Goal: Task Accomplishment & Management: Use online tool/utility

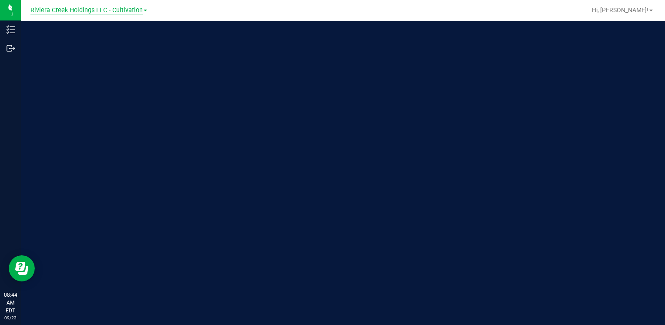
click at [98, 12] on span "Riviera Creek Holdings LLC - Cultivation" at bounding box center [86, 11] width 112 height 8
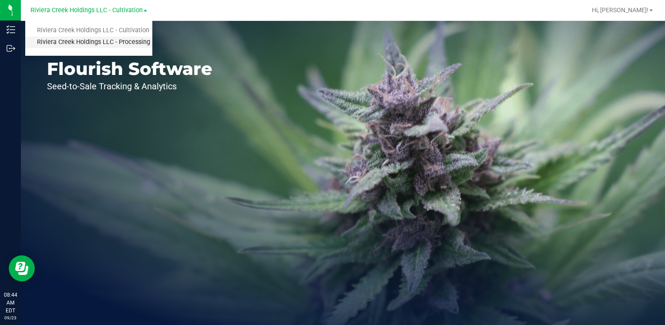
click at [122, 44] on link "Riviera Creek Holdings LLC - Processing" at bounding box center [88, 43] width 127 height 12
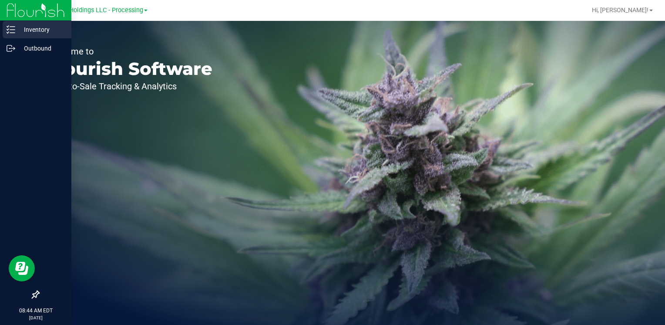
click at [47, 31] on p "Inventory" at bounding box center [41, 29] width 52 height 10
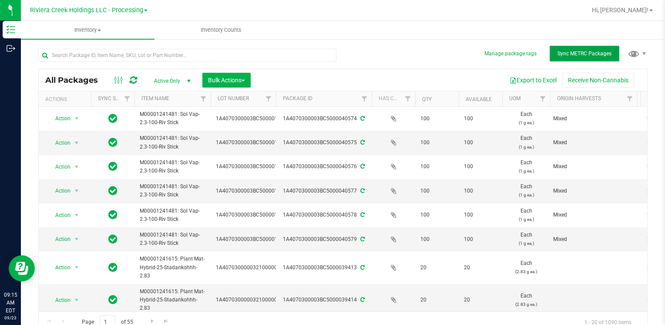
click at [575, 53] on span "Sync METRC Packages" at bounding box center [584, 53] width 54 height 6
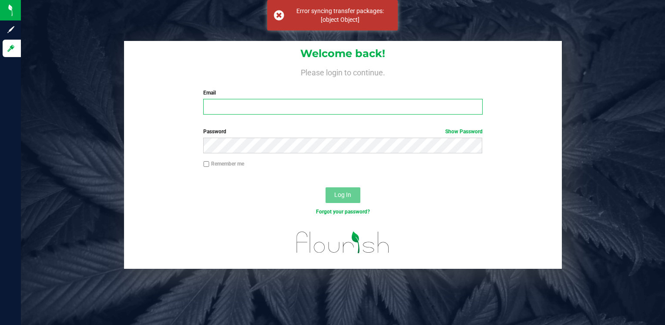
type input "[EMAIL_ADDRESS][DOMAIN_NAME]"
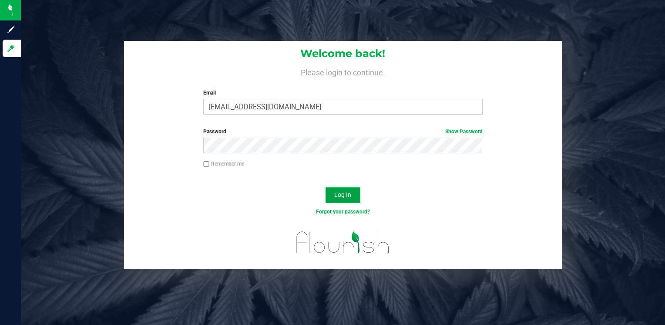
click at [336, 198] on span "Log In" at bounding box center [342, 194] width 17 height 7
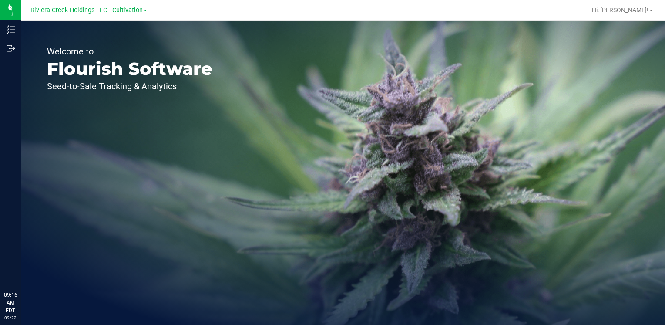
click at [121, 9] on span "Riviera Creek Holdings LLC - Cultivation" at bounding box center [86, 11] width 112 height 8
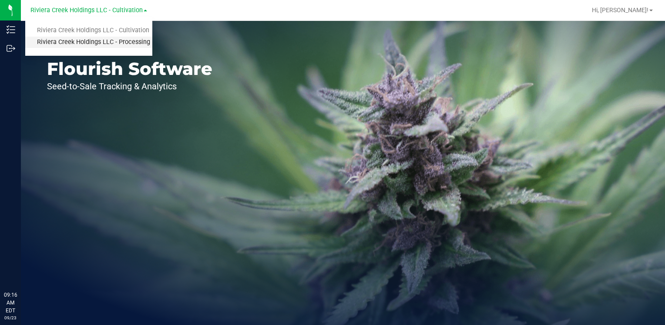
click at [132, 41] on link "Riviera Creek Holdings LLC - Processing" at bounding box center [88, 43] width 127 height 12
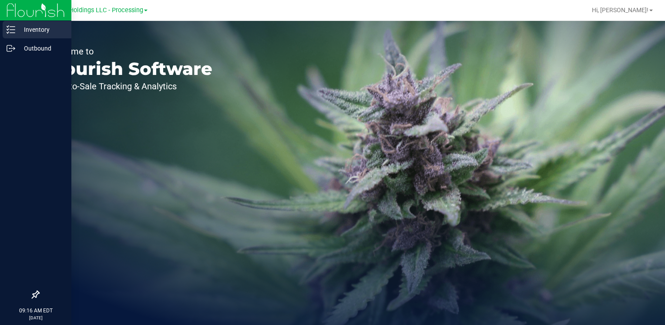
click at [28, 28] on p "Inventory" at bounding box center [41, 29] width 52 height 10
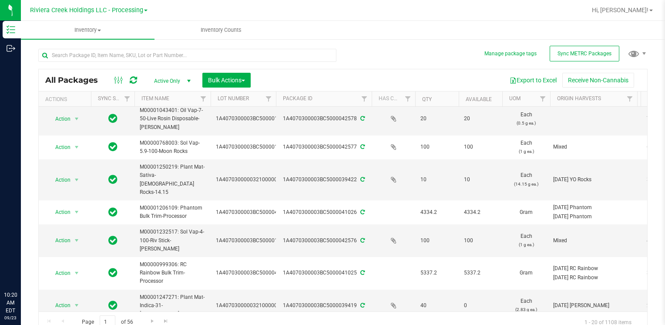
scroll to position [44, 0]
